Goal: Task Accomplishment & Management: Manage account settings

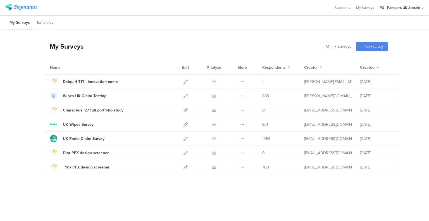
click at [245, 81] on div "Duplicate Export" at bounding box center [242, 82] width 12 height 14
click at [244, 81] on icon at bounding box center [242, 82] width 4 height 4
click at [186, 81] on icon at bounding box center [186, 82] width 4 height 4
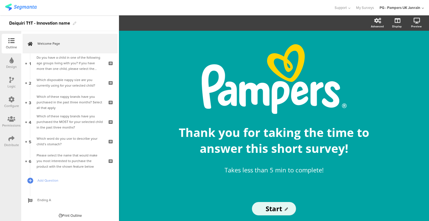
click at [15, 145] on div "Distribute" at bounding box center [11, 145] width 15 height 5
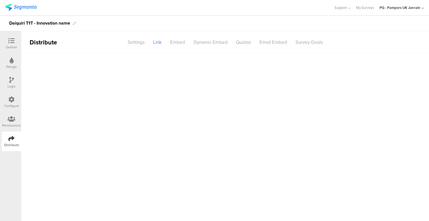
click at [14, 127] on div "Permissions" at bounding box center [11, 125] width 18 height 5
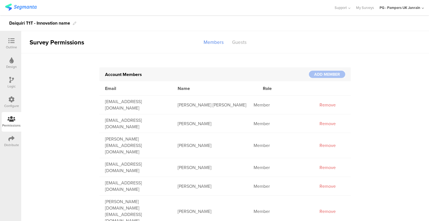
drag, startPoint x: 317, startPoint y: 73, endPoint x: 207, endPoint y: 50, distance: 112.4
click at [316, 73] on div at bounding box center [327, 74] width 36 height 7
click at [236, 43] on div "Guests" at bounding box center [239, 42] width 23 height 10
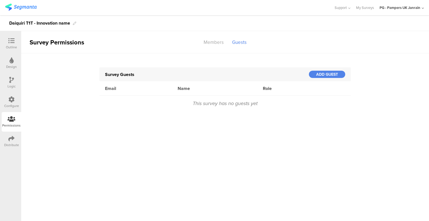
click at [321, 74] on div "ADD GUEST" at bounding box center [327, 74] width 36 height 7
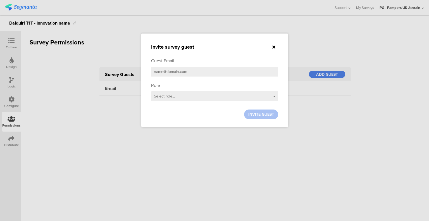
click at [178, 72] on input "email" at bounding box center [214, 72] width 127 height 10
paste input "[PERSON_NAME][EMAIL_ADDRESS][DOMAIN_NAME]"
type input "[PERSON_NAME][EMAIL_ADDRESS][DOMAIN_NAME]"
click at [175, 97] on div "Select role..." at bounding box center [214, 96] width 127 height 10
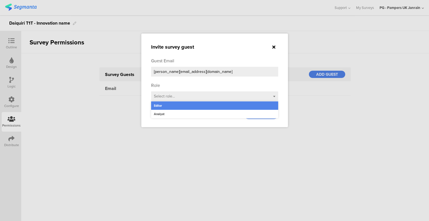
click at [169, 106] on div "Editor" at bounding box center [214, 105] width 127 height 8
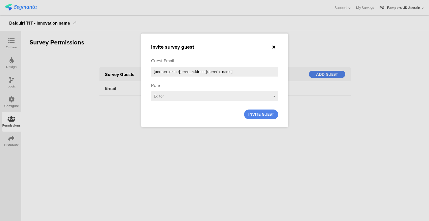
click at [256, 113] on span "INVITE GUEST" at bounding box center [261, 114] width 26 height 6
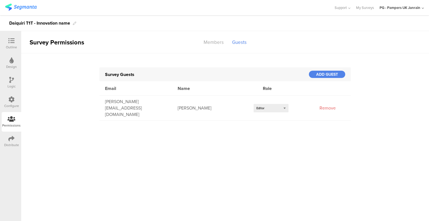
click at [10, 40] on icon at bounding box center [11, 41] width 6 height 6
